Goal: Task Accomplishment & Management: Complete application form

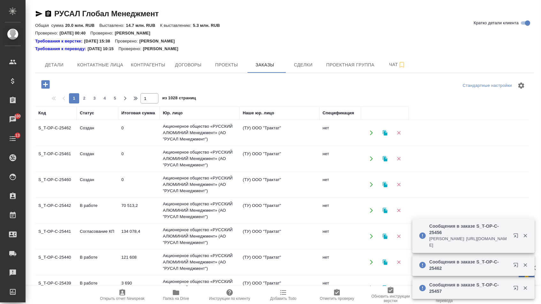
click at [49, 86] on icon "button" at bounding box center [45, 84] width 11 height 11
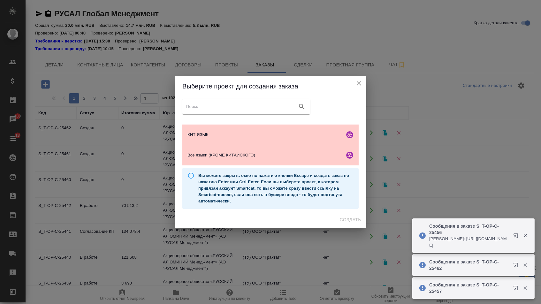
click at [360, 81] on icon "close" at bounding box center [358, 83] width 4 height 4
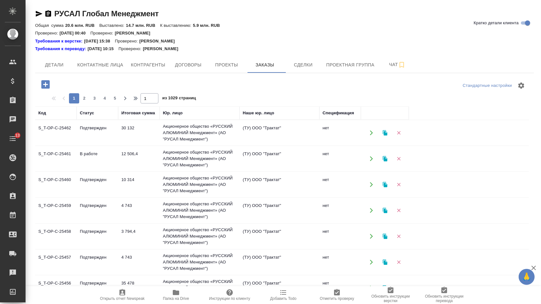
click at [47, 85] on icon "button" at bounding box center [45, 84] width 11 height 11
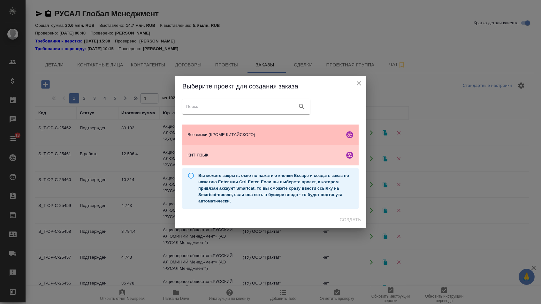
click at [228, 131] on span "Все языки (КРОМЕ КИТАЙСКОГО)" at bounding box center [264, 134] width 154 height 6
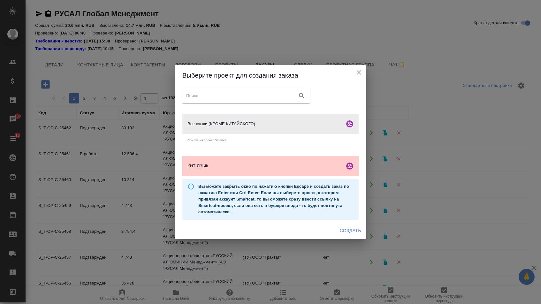
click at [349, 234] on span "Создать" at bounding box center [350, 231] width 21 height 8
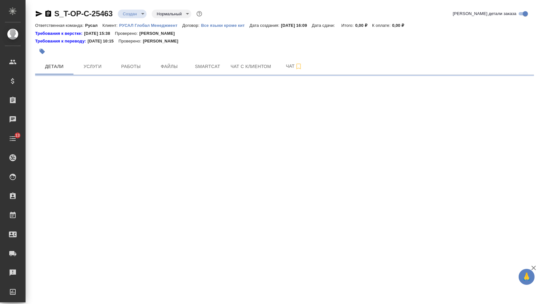
select select "RU"
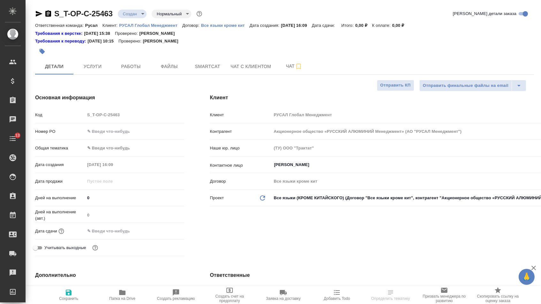
type textarea "x"
type input "[PERSON_NAME]"
type textarea "x"
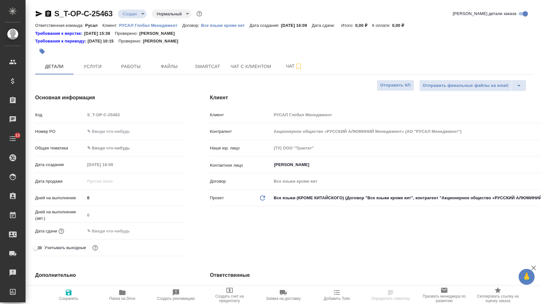
type textarea "x"
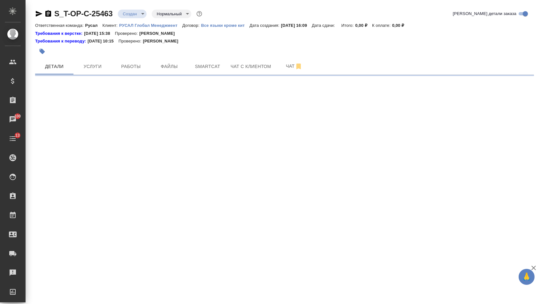
click at [131, 129] on div ".cls-1 fill:#fff; AWATERA Menshikova Aleksandra Клиенты Спецификации Заказы 100…" at bounding box center [270, 152] width 541 height 304
select select "RU"
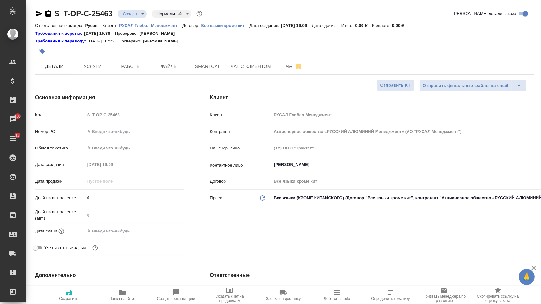
type textarea "x"
click at [129, 133] on input "text" at bounding box center [134, 131] width 99 height 9
type input "о"
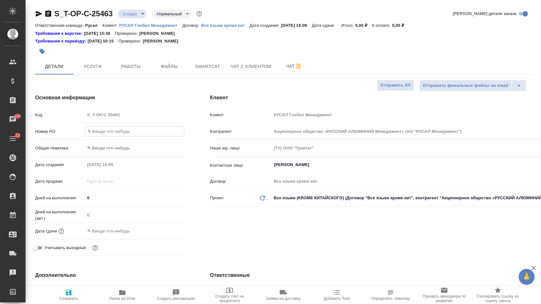
type textarea "x"
type input "от"
type textarea "x"
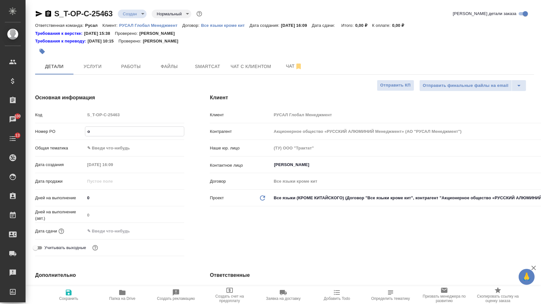
type textarea "x"
type input "от"
type textarea "x"
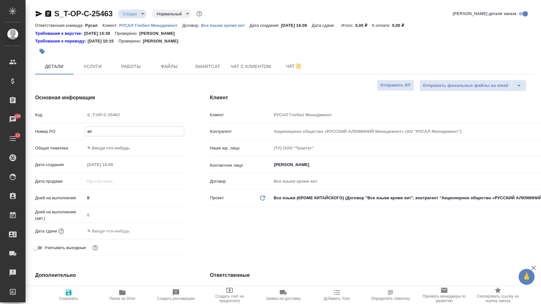
type textarea "x"
type input "от И"
type textarea "x"
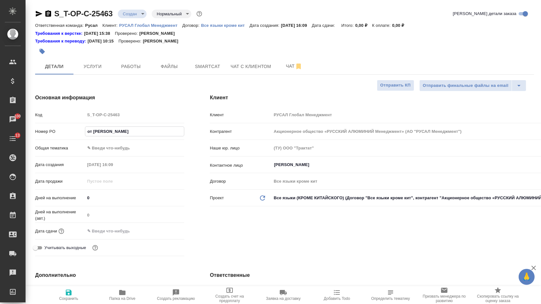
type input "от Ис"
type textarea "x"
type input "от Иса"
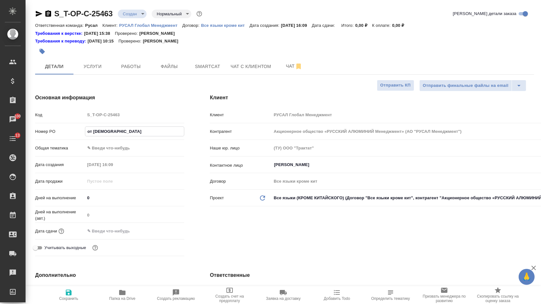
type textarea "x"
type input "от Исае"
type textarea "x"
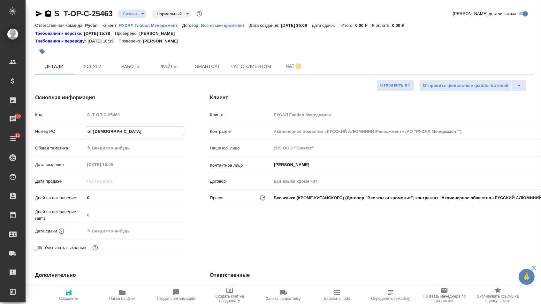
type textarea "x"
type input "от Исаев"
type textarea "x"
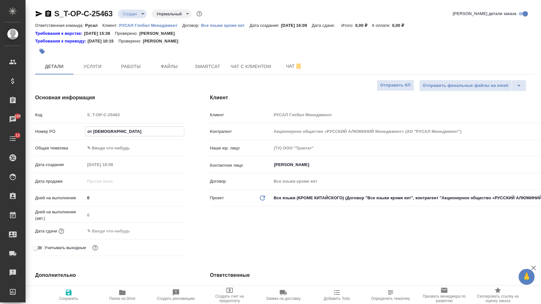
type textarea "x"
type input "от Исаева"
type textarea "x"
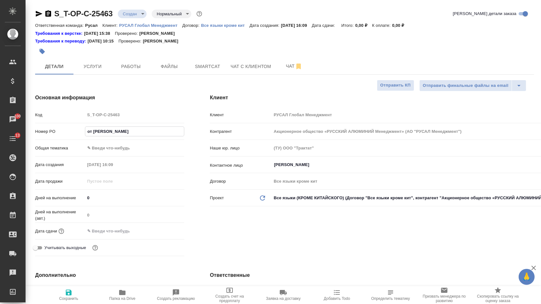
type input "от Исаева_"
type textarea "x"
type input "от Исаева_0"
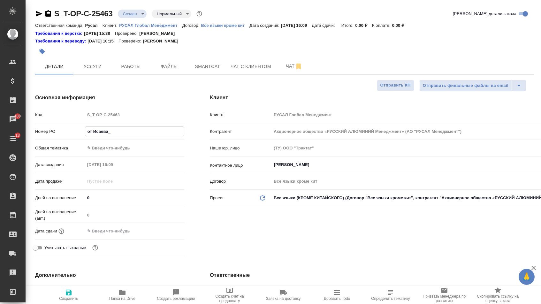
type textarea "x"
type input "от Исаева_09"
type textarea "x"
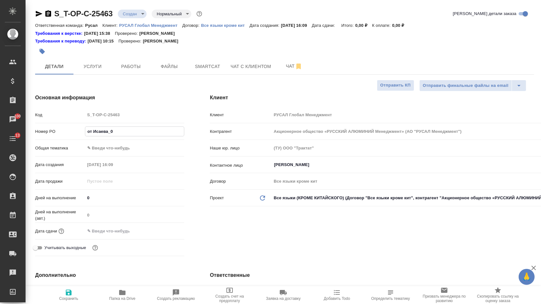
type textarea "x"
type input "от Исаева_09."
type textarea "x"
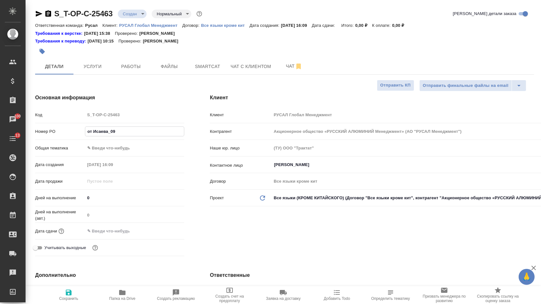
type textarea "x"
type input "от Исаева_09.1"
type textarea "x"
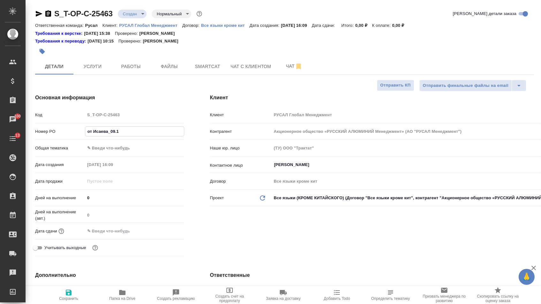
type input "от Исаева_09.10"
type textarea "x"
type input "от Исаева_09.10"
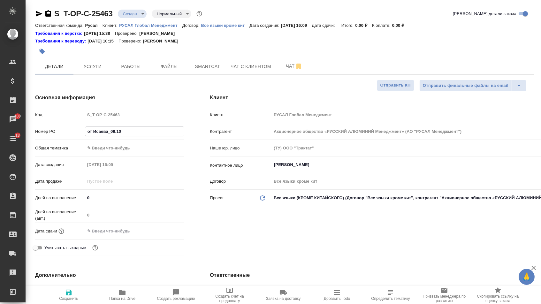
click at [127, 151] on body "🙏 .cls-1 fill:#fff; AWATERA Menshikova Aleksandra Клиенты Спецификации Заказы 1…" at bounding box center [270, 152] width 541 height 304
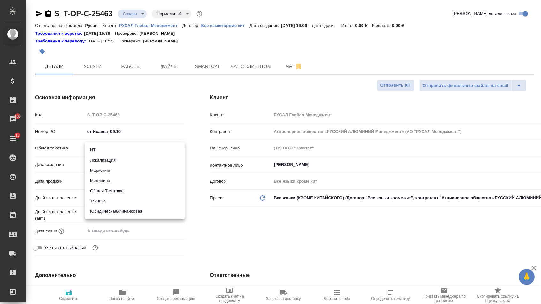
click at [139, 235] on div at bounding box center [270, 152] width 541 height 304
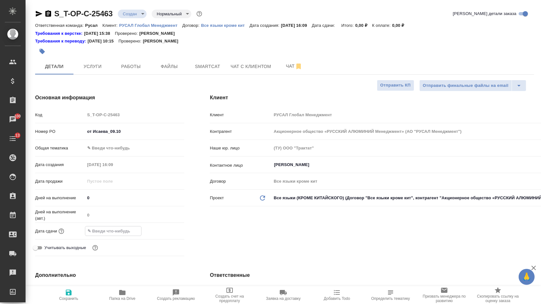
click at [126, 235] on input "text" at bounding box center [113, 230] width 56 height 9
click at [168, 233] on icon "button" at bounding box center [166, 230] width 6 height 6
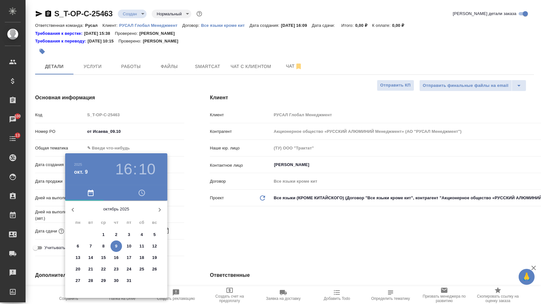
click at [130, 247] on p "10" at bounding box center [129, 246] width 5 height 6
type input "10.10.2025 16:10"
type textarea "x"
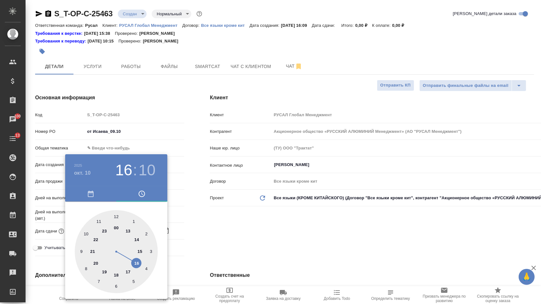
click at [118, 272] on div at bounding box center [116, 251] width 83 height 83
type input "10.10.2025 18:10"
type textarea "x"
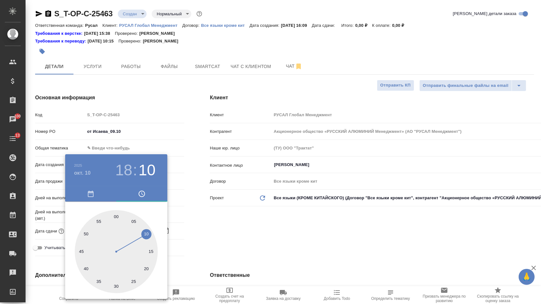
type textarea "x"
type input "10.10.2025 18:00"
click at [115, 212] on div at bounding box center [116, 251] width 83 height 83
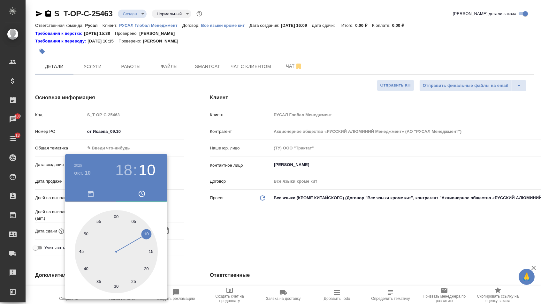
type textarea "x"
click at [223, 239] on div at bounding box center [270, 152] width 541 height 304
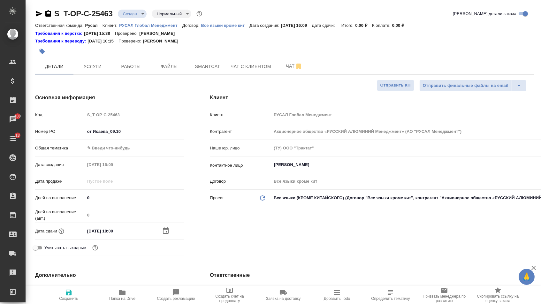
type textarea "x"
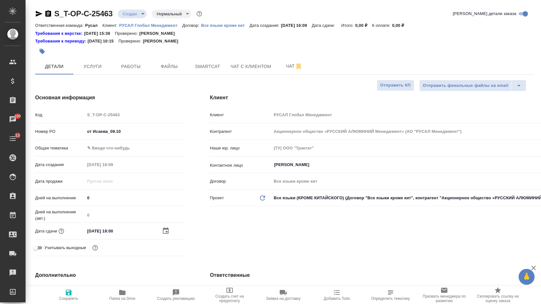
type textarea "x"
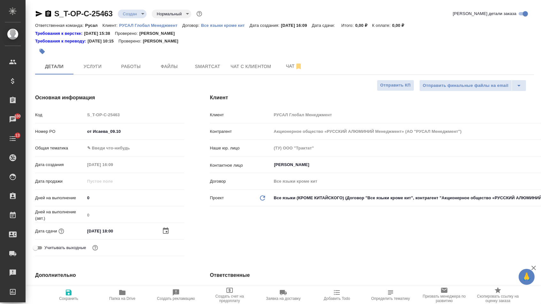
type textarea "x"
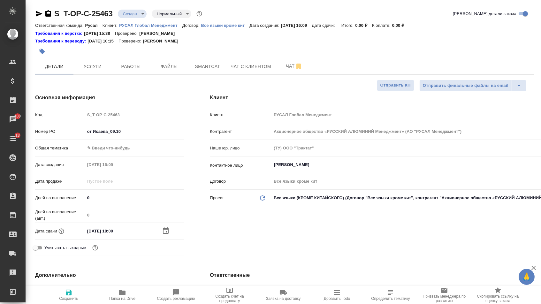
type textarea "x"
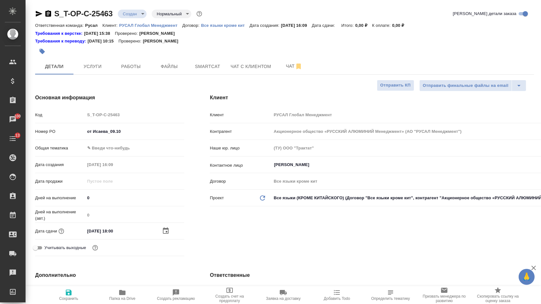
type textarea "x"
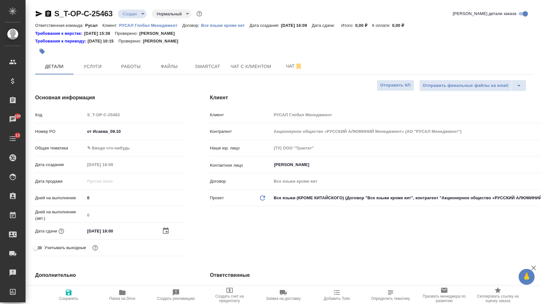
type textarea "x"
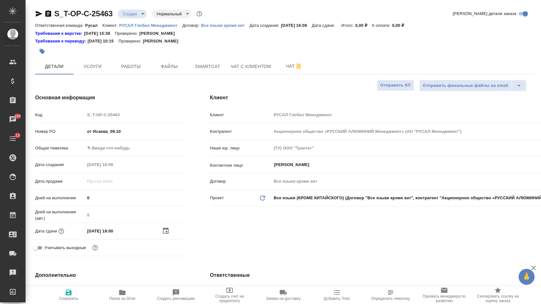
type textarea "x"
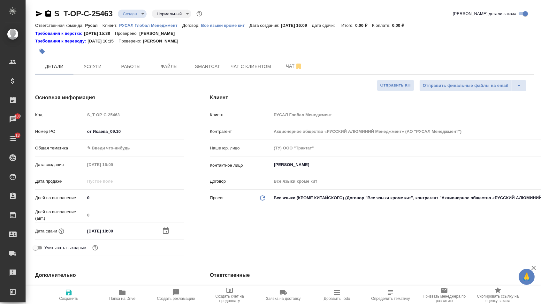
type textarea "x"
click at [141, 145] on body "🙏 .cls-1 fill:#fff; AWATERA Menshikova Aleksandra Клиенты Спецификации Заказы 1…" at bounding box center [270, 152] width 541 height 304
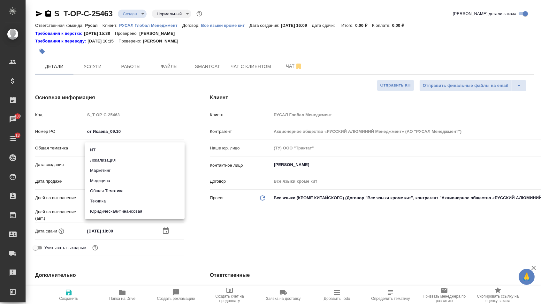
click at [110, 188] on li "Общая Тематика" at bounding box center [135, 191] width 100 height 10
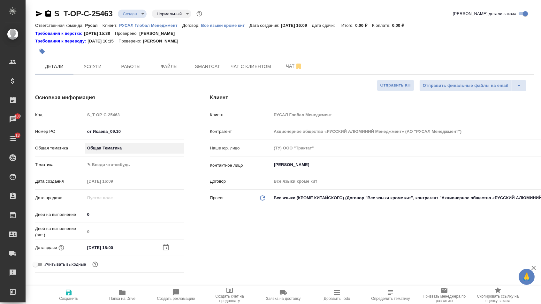
type input "obtem"
type textarea "x"
click at [112, 171] on body "🙏 .cls-1 fill:#fff; AWATERA Menshikova Aleksandra Клиенты Спецификации Заказы 1…" at bounding box center [270, 152] width 541 height 304
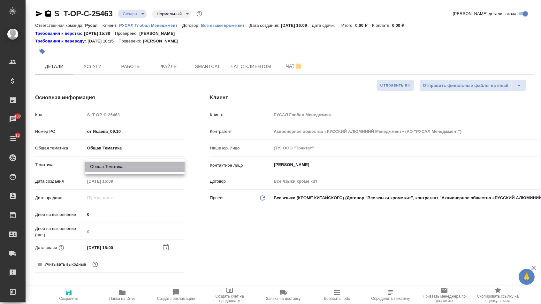
click at [113, 167] on li "Общая Тематика" at bounding box center [135, 166] width 100 height 10
type textarea "x"
type input "6012b1ca196b0e5c9229a120"
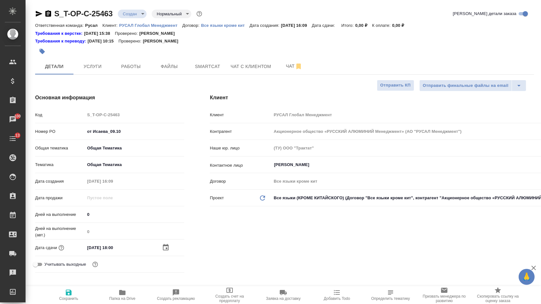
click at [75, 304] on button "Сохранить" at bounding box center [69, 295] width 54 height 18
type textarea "x"
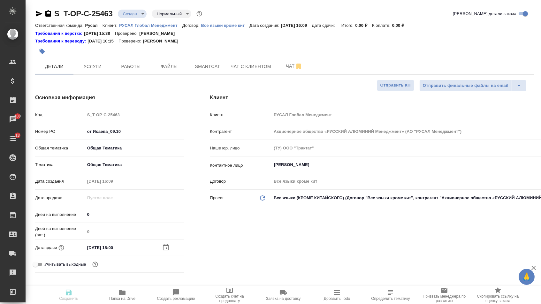
type textarea "x"
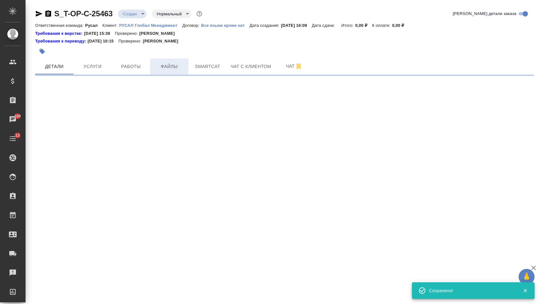
select select "RU"
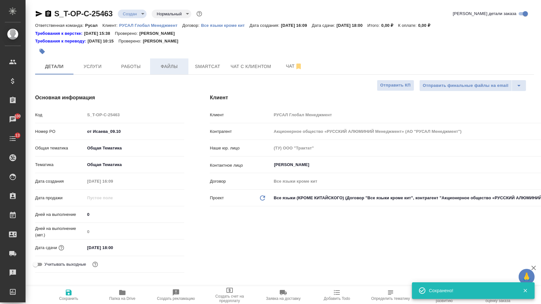
type textarea "x"
click at [176, 69] on span "Файлы" at bounding box center [169, 67] width 31 height 8
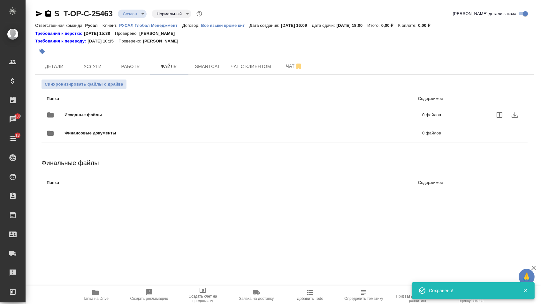
click at [137, 106] on div "Исходные файлы 0 файлов" at bounding box center [243, 115] width 407 height 28
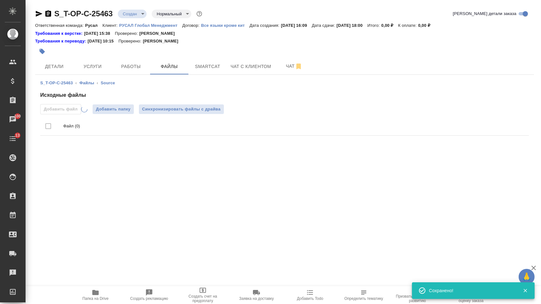
click at [43, 12] on icon "button" at bounding box center [39, 14] width 8 height 8
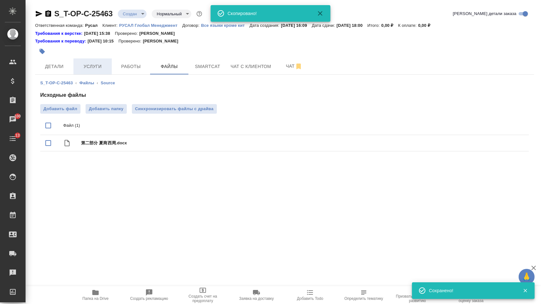
click at [83, 68] on span "Услуги" at bounding box center [92, 67] width 31 height 8
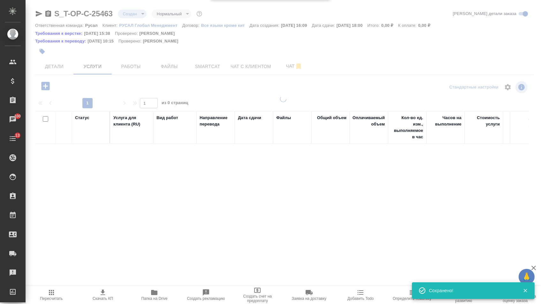
click at [46, 90] on icon "button" at bounding box center [45, 86] width 8 height 8
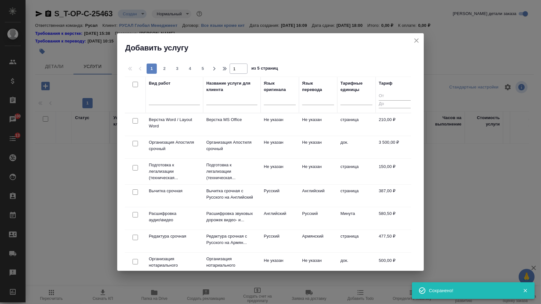
drag, startPoint x: 304, startPoint y: 101, endPoint x: 304, endPoint y: 107, distance: 5.7
click at [304, 101] on div at bounding box center [318, 98] width 32 height 9
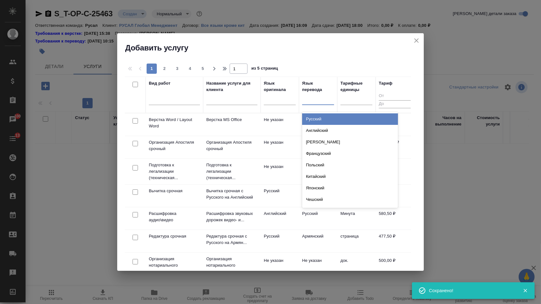
click at [306, 122] on div "Русский" at bounding box center [350, 118] width 96 height 11
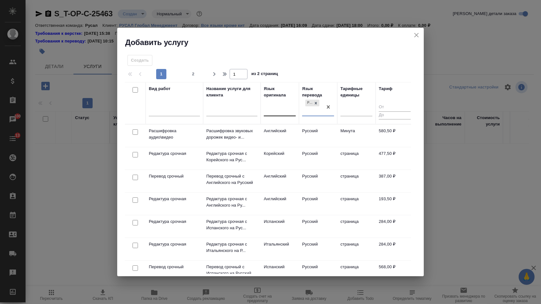
click at [274, 107] on div at bounding box center [280, 109] width 32 height 9
click at [416, 36] on icon "close" at bounding box center [416, 35] width 4 height 4
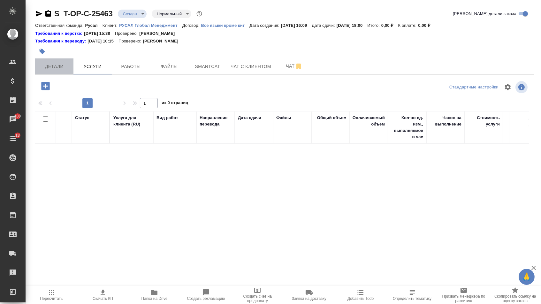
click at [47, 68] on span "Детали" at bounding box center [54, 67] width 31 height 8
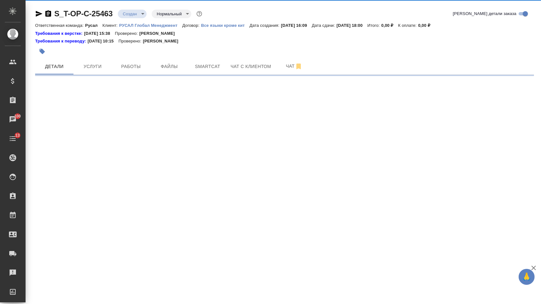
select select "RU"
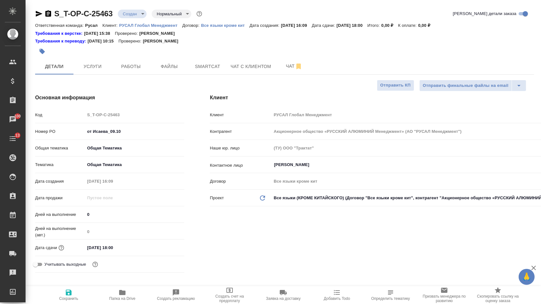
type textarea "x"
click at [301, 199] on body "🙏 .cls-1 fill:#fff; AWATERA Menshikova Aleksandra Клиенты Спецификации Заказы 1…" at bounding box center [270, 152] width 541 height 304
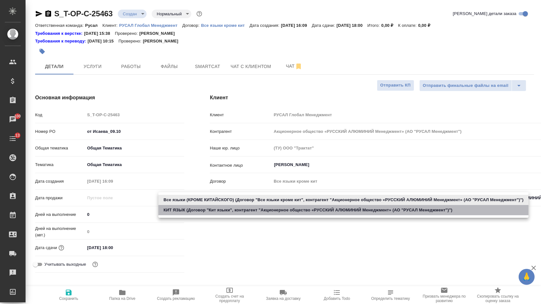
click at [261, 208] on li "КИТ ЯЗЫК (Договор "Кит языки", контрагент "Акционерное общество «РУССКИЙ АЛЮМИН…" at bounding box center [343, 210] width 370 height 10
type input "63923d47815679c1420743cd"
type textarea "x"
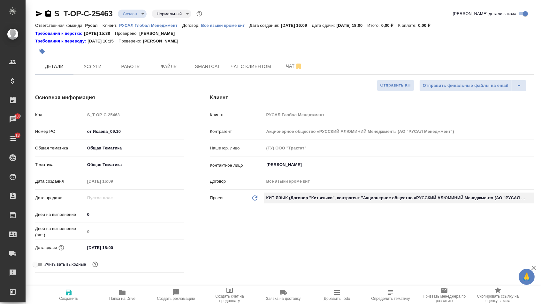
type input "Кит языки"
type textarea "x"
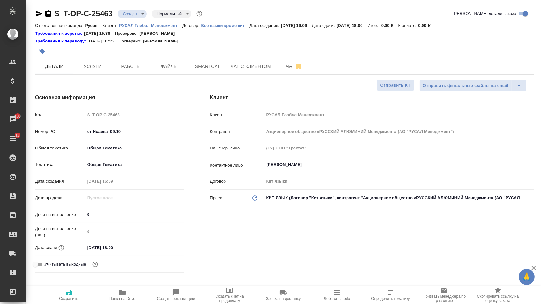
click at [69, 293] on icon "button" at bounding box center [69, 293] width 8 height 8
type textarea "x"
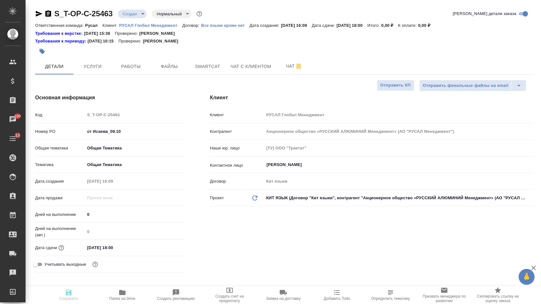
type textarea "x"
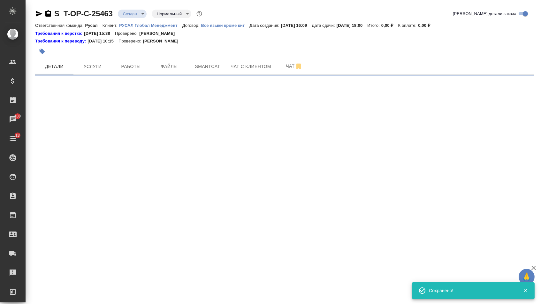
select select "RU"
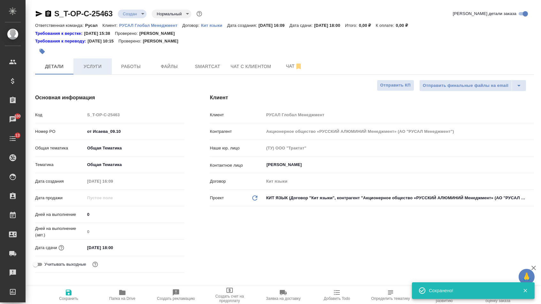
type textarea "x"
click at [100, 72] on button "Услуги" at bounding box center [92, 66] width 38 height 16
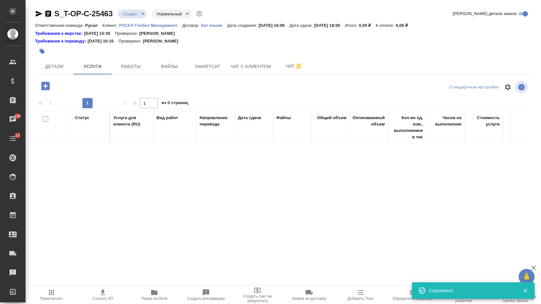
click at [44, 90] on icon "button" at bounding box center [45, 86] width 8 height 8
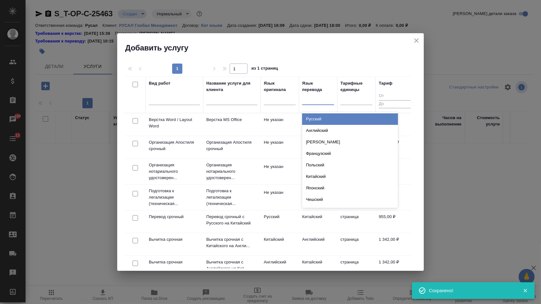
click at [327, 101] on div at bounding box center [318, 98] width 32 height 9
click at [314, 114] on div "Русский" at bounding box center [350, 118] width 96 height 11
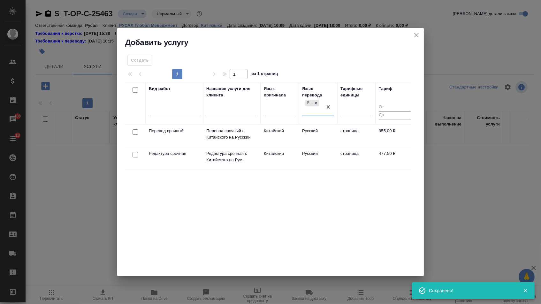
click at [133, 131] on input "checkbox" at bounding box center [134, 131] width 5 height 5
checkbox input "true"
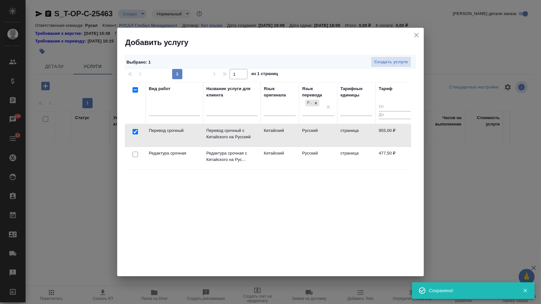
click at [133, 153] on input "checkbox" at bounding box center [134, 154] width 5 height 5
checkbox input "true"
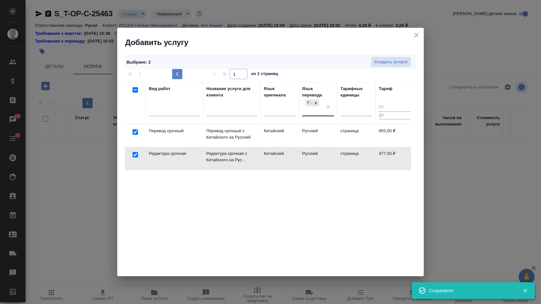
checkbox input "false"
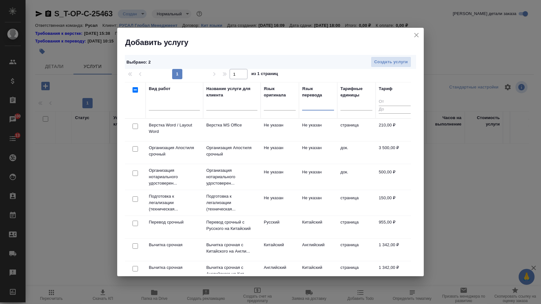
click at [135, 125] on input "checkbox" at bounding box center [134, 126] width 5 height 5
checkbox input "true"
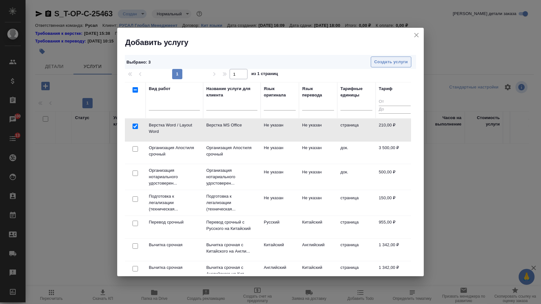
click at [397, 60] on span "Создать услуги" at bounding box center [391, 61] width 34 height 7
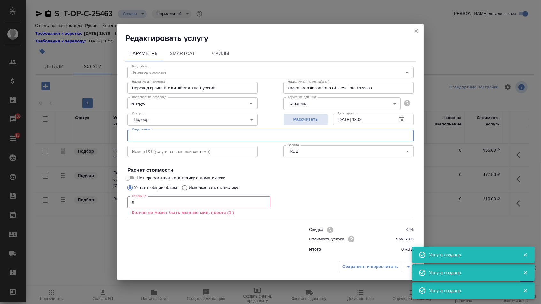
paste input "第二部分 夏商西周"
drag, startPoint x: 141, startPoint y: 133, endPoint x: 224, endPoint y: 133, distance: 83.6
click at [224, 133] on input "第二部分 夏商西周" at bounding box center [270, 135] width 286 height 11
type input "第二部分 夏商西周"
click at [159, 204] on input "0" at bounding box center [198, 201] width 143 height 11
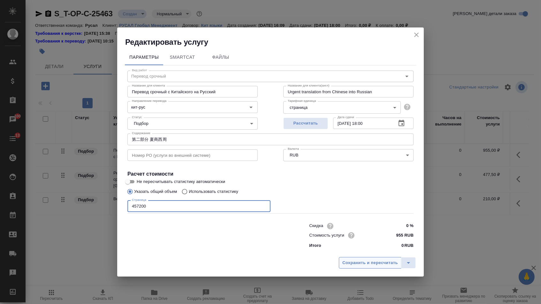
type input "457200"
click at [352, 264] on span "Сохранить и пересчитать" at bounding box center [370, 262] width 56 height 7
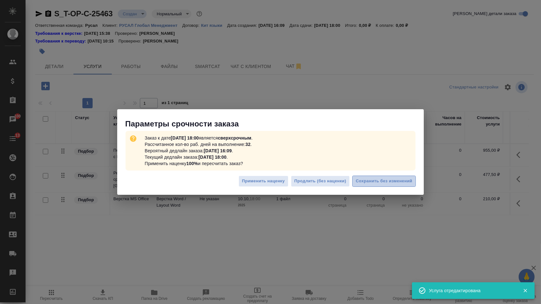
click at [365, 180] on span "Сохранить без изменений" at bounding box center [384, 180] width 56 height 7
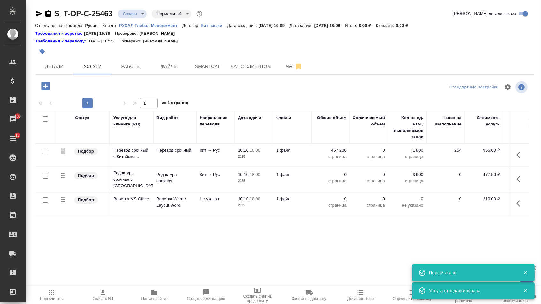
type input "urgent"
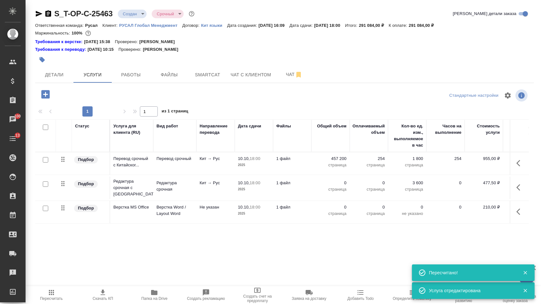
click at [334, 186] on p "0" at bounding box center [330, 183] width 32 height 6
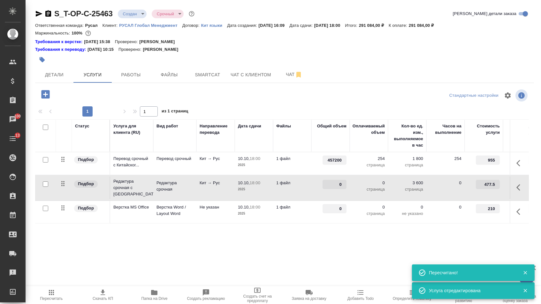
click at [334, 186] on input "0" at bounding box center [334, 184] width 24 height 9
type input "457200"
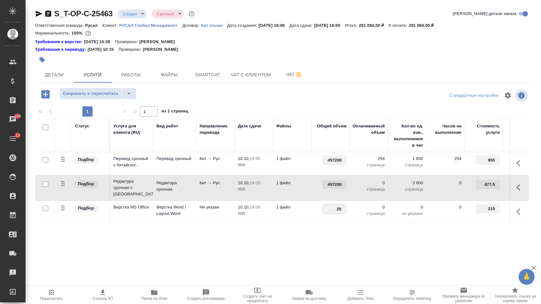
type input "254"
click at [329, 239] on div "Статус Услуга для клиента (RU) Вид работ Направление перевода Дата сдачи Файлы …" at bounding box center [281, 187] width 493 height 137
click at [91, 95] on span "Сохранить и пересчитать" at bounding box center [91, 93] width 56 height 7
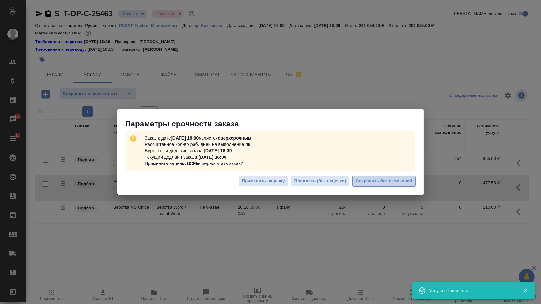
click at [369, 176] on button "Сохранить без изменений" at bounding box center [384, 181] width 64 height 11
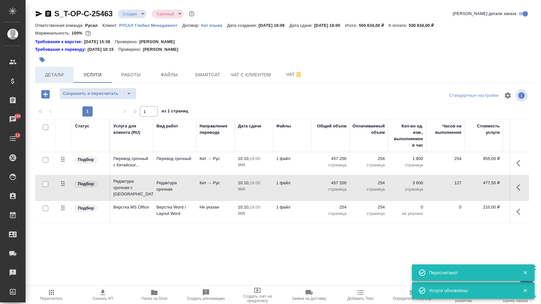
click at [69, 77] on span "Детали" at bounding box center [54, 75] width 31 height 8
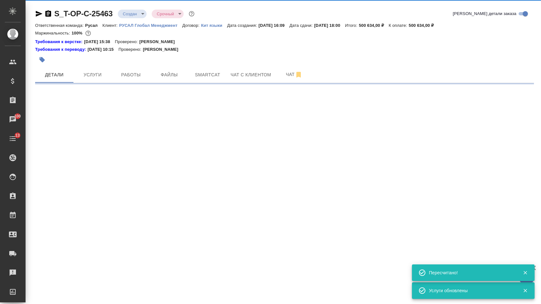
select select "RU"
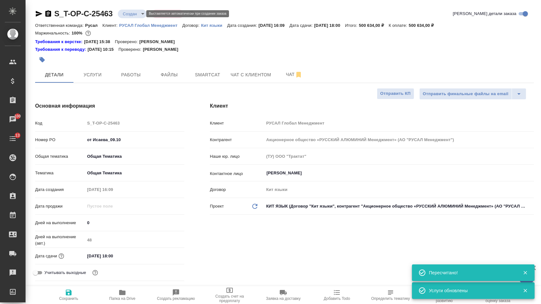
click at [139, 13] on body "🙏 .cls-1 fill:#fff; AWATERA Menshikova Aleksandra Клиенты Спецификации Заказы 1…" at bounding box center [270, 152] width 541 height 304
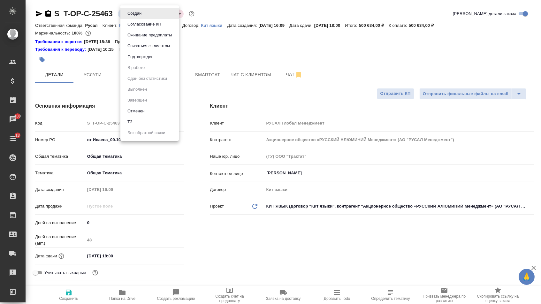
click at [201, 49] on div at bounding box center [270, 152] width 541 height 304
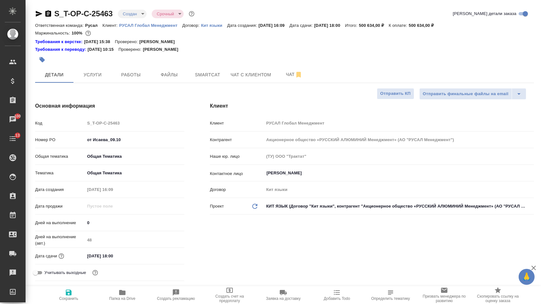
type textarea "x"
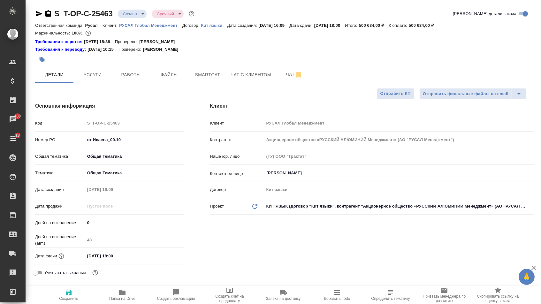
type textarea "x"
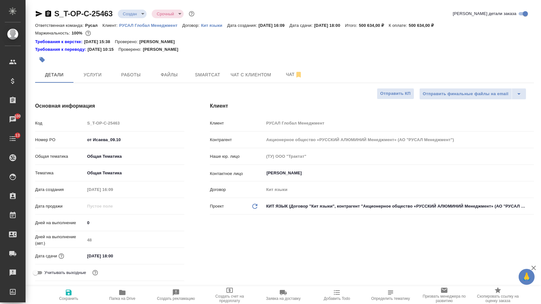
type textarea "x"
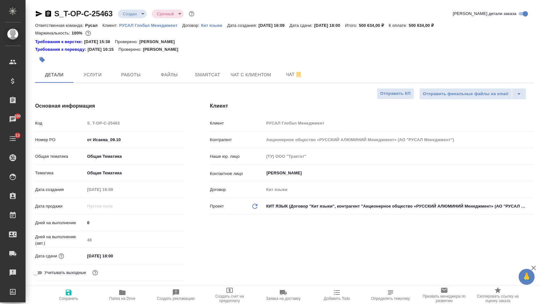
type textarea "x"
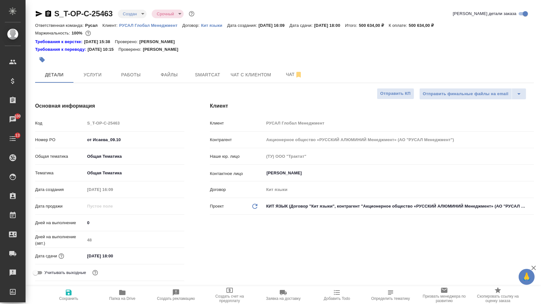
type textarea "x"
click at [192, 80] on button "Smartcat" at bounding box center [207, 75] width 38 height 16
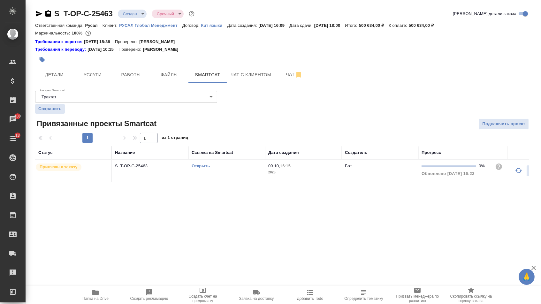
click at [198, 168] on link "Открыть" at bounding box center [200, 165] width 18 height 5
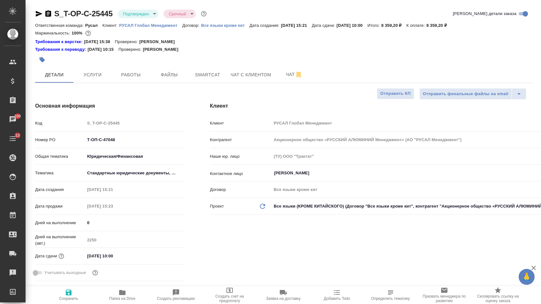
select select "RU"
